Goal: Feedback & Contribution: Contribute content

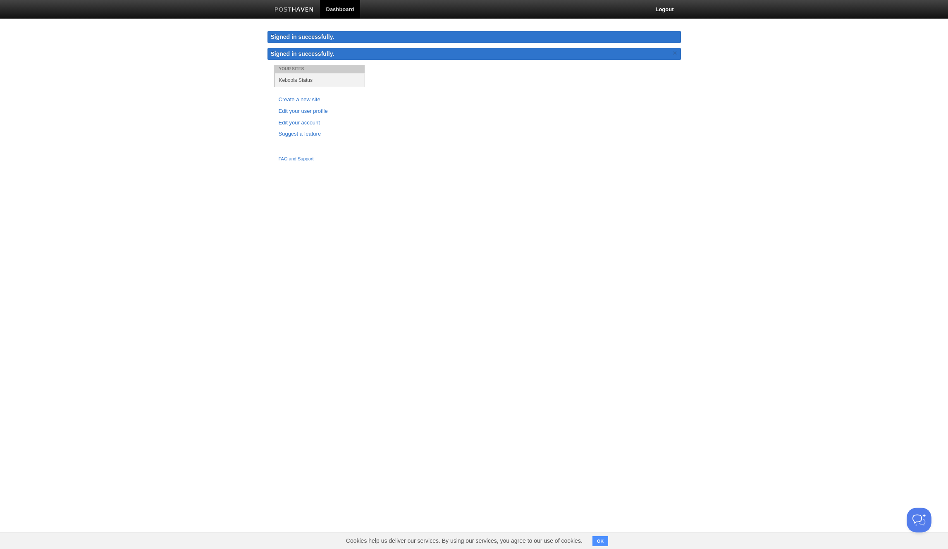
click at [334, 10] on link "Dashboard" at bounding box center [340, 9] width 41 height 19
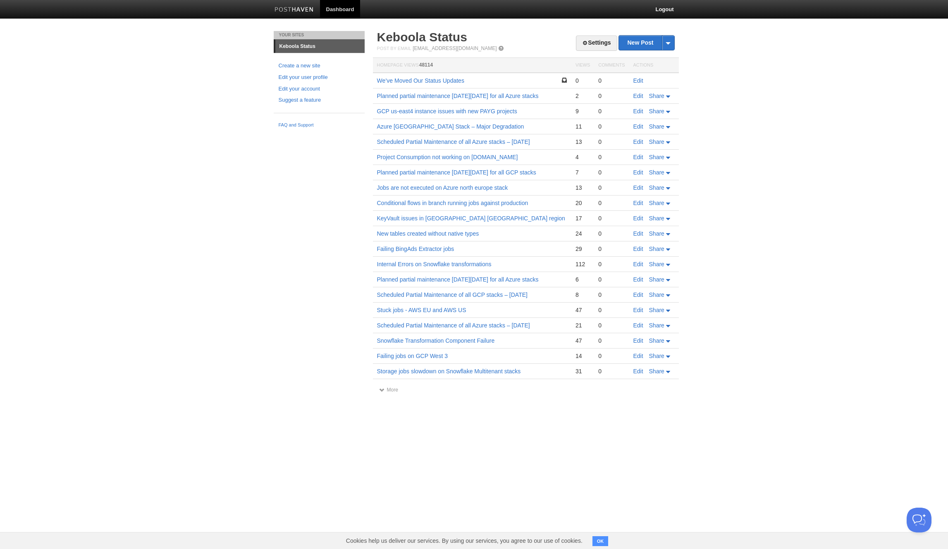
click at [227, 260] on body "Dashboard Logout Your Sites [GEOGRAPHIC_DATA] Status Create a new site Edit you…" at bounding box center [474, 204] width 948 height 409
click at [446, 83] on link "We’ve Moved Our Status Updates" at bounding box center [420, 80] width 87 height 7
click at [640, 43] on link "New Post" at bounding box center [646, 43] width 55 height 14
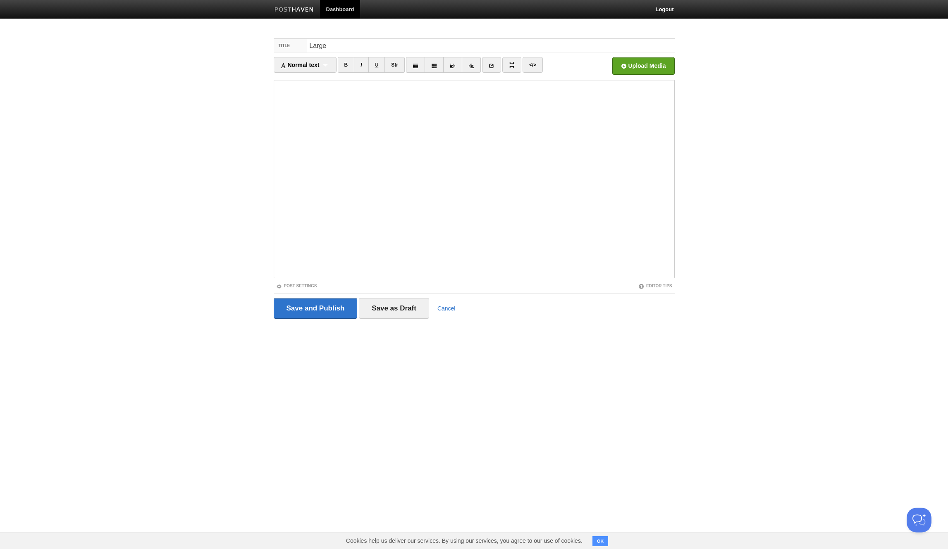
type input "P"
type input "Python and R Workspace with Large backend won't start on AWS stacks"
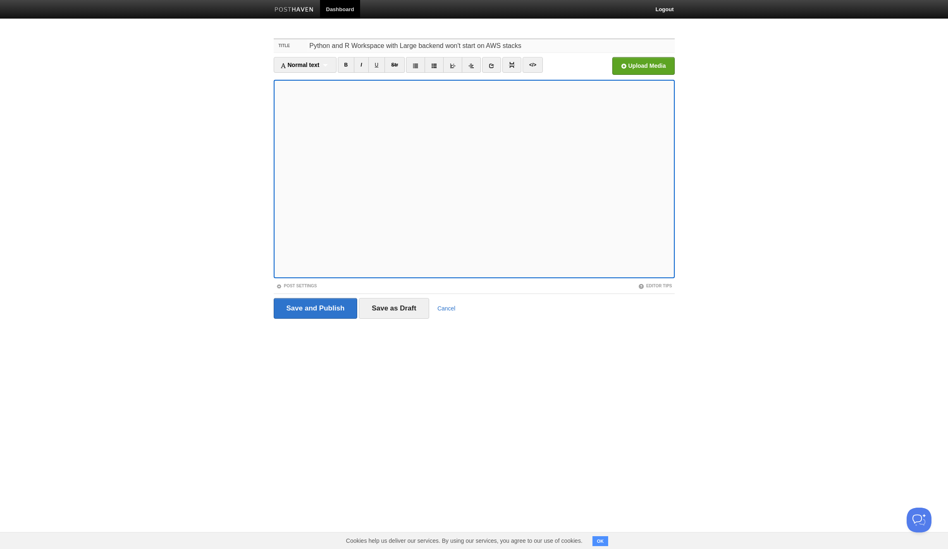
click at [309, 45] on input "Python and R Workspace with Large backend won't start on AWS stacks" at bounding box center [491, 45] width 368 height 13
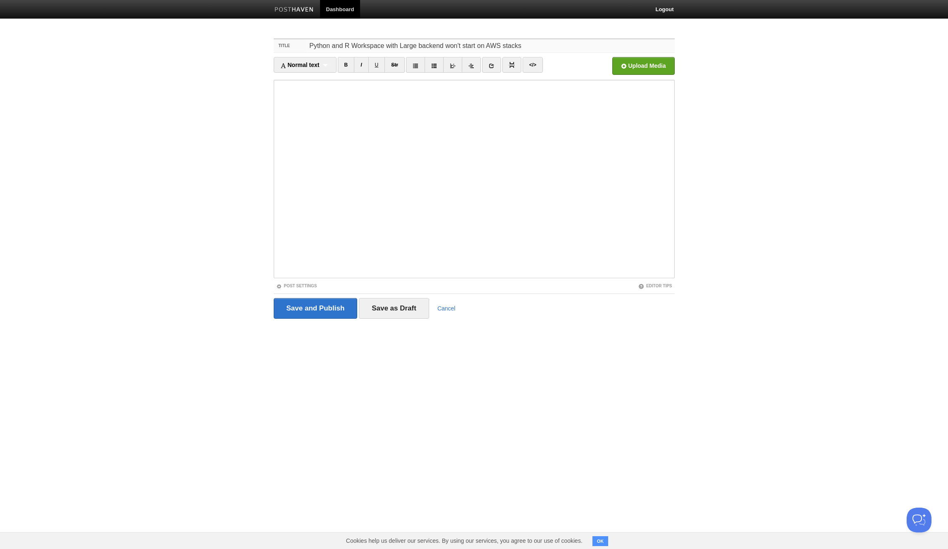
click at [526, 46] on input "Python and R Workspace with Large backend won't start on AWS stacks" at bounding box center [491, 45] width 368 height 13
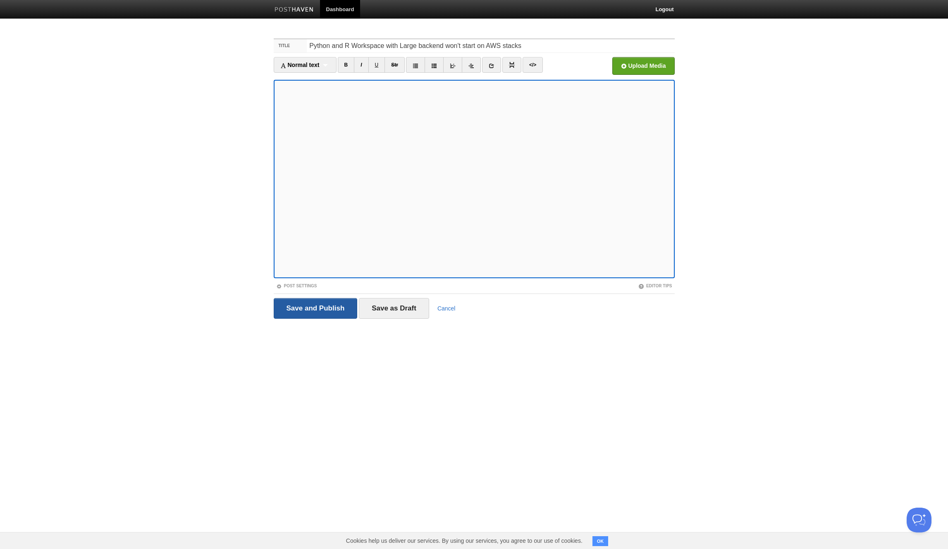
click at [303, 311] on input "Save and Publish" at bounding box center [316, 308] width 84 height 21
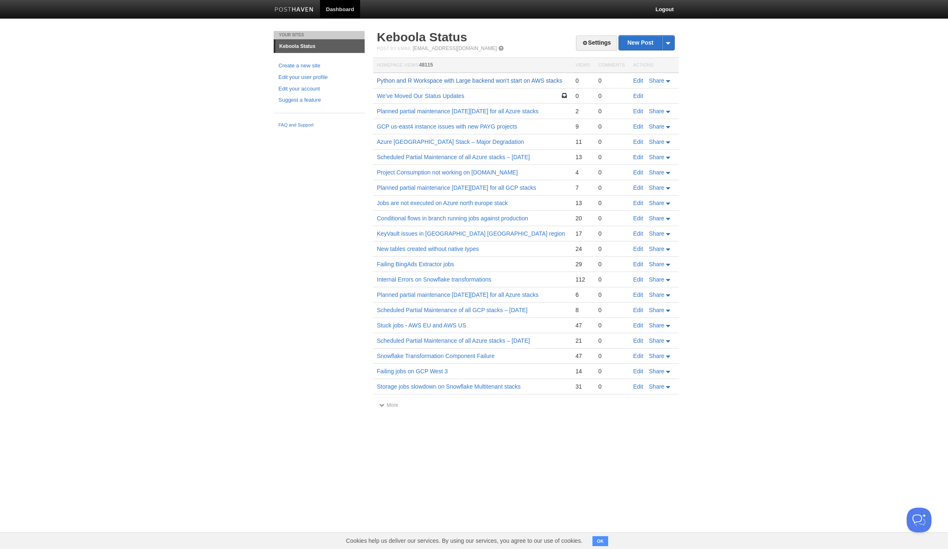
click at [435, 79] on link "Python and R Workspace with Large backend won't start on AWS stacks" at bounding box center [470, 80] width 186 height 7
click at [635, 81] on link "Edit" at bounding box center [639, 80] width 10 height 7
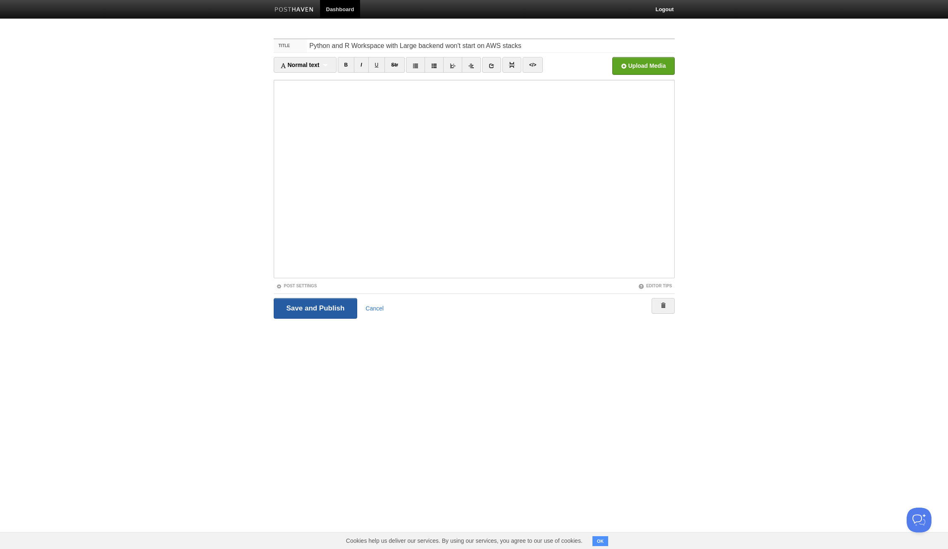
click at [304, 309] on input "Save and Publish" at bounding box center [316, 308] width 84 height 21
